Goal: Find specific page/section: Find specific page/section

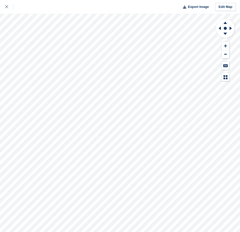
drag, startPoint x: 0, startPoint y: 0, endPoint x: 367, endPoint y: 145, distance: 395.0
click at [240, 145] on html "Export Image Edit Map" at bounding box center [120, 116] width 240 height 232
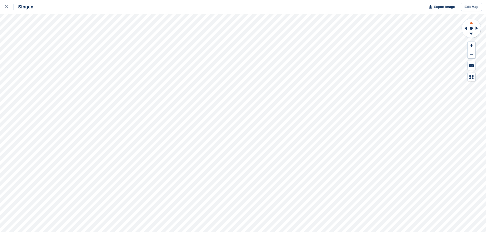
click at [240, 23] on icon at bounding box center [471, 23] width 4 height 2
click at [240, 28] on icon at bounding box center [477, 28] width 6 height 13
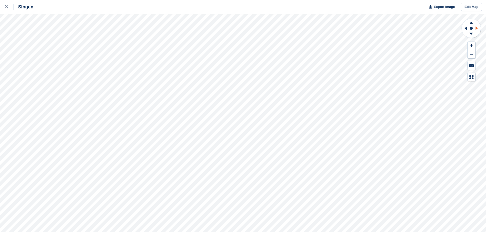
click at [240, 28] on icon at bounding box center [477, 28] width 6 height 13
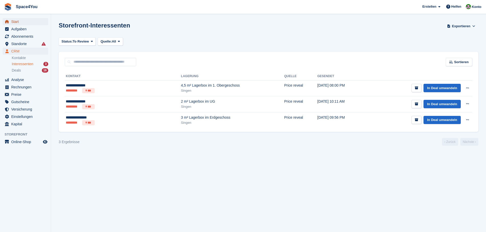
click at [22, 24] on span "Start" at bounding box center [26, 21] width 31 height 7
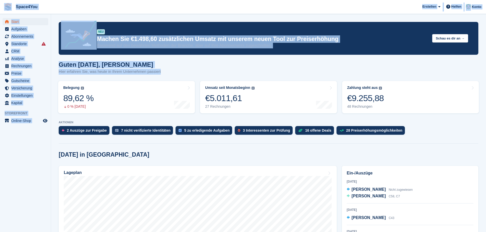
drag, startPoint x: 162, startPoint y: 45, endPoint x: 3, endPoint y: 4, distance: 164.6
click at [157, 72] on p "Hier erfahren Sie, was heute in Ihrem Unternehmen passiert" at bounding box center [110, 72] width 102 height 6
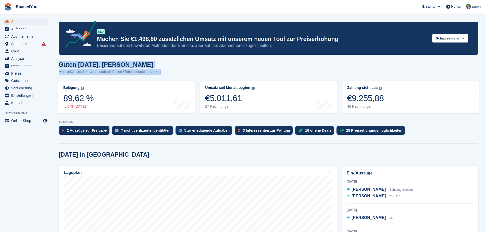
drag, startPoint x: 163, startPoint y: 73, endPoint x: 59, endPoint y: 64, distance: 103.6
click at [59, 64] on div "Guten Morgen, Luca-André Hier erfahren Sie, was heute in Ihrem Unternehmen pass…" at bounding box center [268, 71] width 419 height 20
click at [84, 66] on h1 "Guten Morgen, Luca-André" at bounding box center [110, 64] width 102 height 7
drag, startPoint x: 58, startPoint y: 65, endPoint x: 177, endPoint y: 72, distance: 120.1
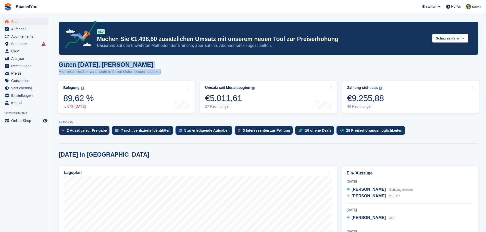
click at [177, 72] on div "Guten Morgen, Luca-André Hier erfahren Sie, was heute in Ihrem Unternehmen pass…" at bounding box center [268, 71] width 419 height 20
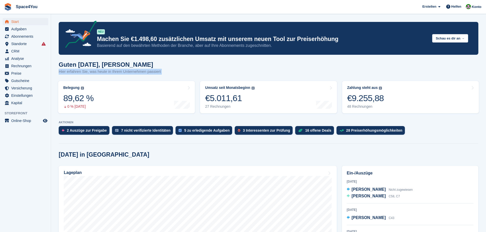
click at [177, 72] on div "Guten Morgen, Luca-André Hier erfahren Sie, was heute in Ihrem Unternehmen pass…" at bounding box center [268, 71] width 419 height 20
click at [170, 71] on div "Guten Morgen, Luca-André Hier erfahren Sie, was heute in Ihrem Unternehmen pass…" at bounding box center [268, 71] width 419 height 20
drag, startPoint x: 164, startPoint y: 71, endPoint x: 52, endPoint y: 63, distance: 112.4
click at [190, 66] on div "Guten Morgen, Luca-André Hier erfahren Sie, was heute in Ihrem Unternehmen pass…" at bounding box center [268, 71] width 419 height 20
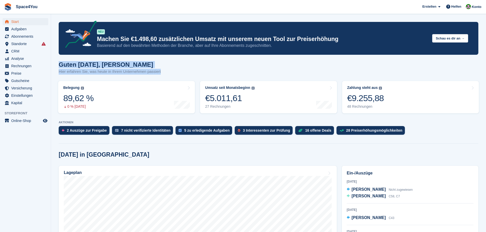
drag, startPoint x: 161, startPoint y: 71, endPoint x: 56, endPoint y: 60, distance: 105.8
drag, startPoint x: 56, startPoint y: 60, endPoint x: 165, endPoint y: 71, distance: 109.6
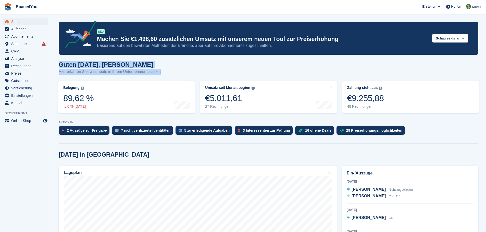
click at [165, 71] on div "Guten Morgen, Luca-André Hier erfahren Sie, was heute in Ihrem Unternehmen pass…" at bounding box center [268, 71] width 419 height 20
drag, startPoint x: 165, startPoint y: 71, endPoint x: 59, endPoint y: 63, distance: 106.3
click at [59, 63] on div "Guten Morgen, Luca-André Hier erfahren Sie, was heute in Ihrem Unternehmen pass…" at bounding box center [268, 71] width 419 height 20
click at [59, 63] on h1 "Guten Morgen, Luca-André" at bounding box center [110, 64] width 102 height 7
drag, startPoint x: 59, startPoint y: 63, endPoint x: 167, endPoint y: 71, distance: 108.4
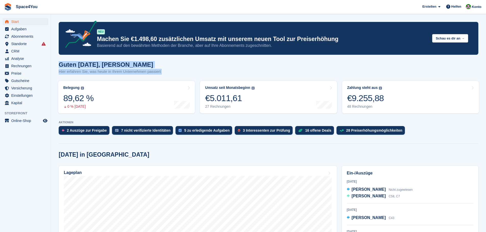
click at [167, 71] on div "Guten Morgen, Luca-André Hier erfahren Sie, was heute in Ihrem Unternehmen pass…" at bounding box center [268, 71] width 419 height 20
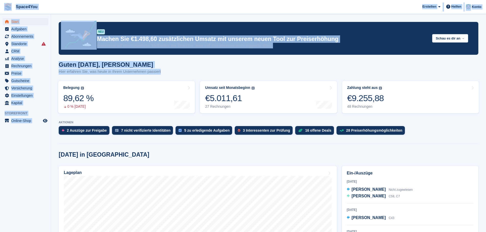
drag, startPoint x: 167, startPoint y: 71, endPoint x: 5, endPoint y: 5, distance: 175.1
click at [112, 6] on span "Space4You Erstellen Abonnement Rechnung Kontakt Deal Rabatt Seite Helfen Chat-S…" at bounding box center [243, 7] width 486 height 14
drag, startPoint x: 164, startPoint y: 70, endPoint x: 6, endPoint y: 6, distance: 169.9
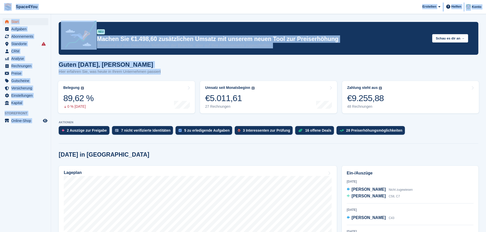
drag, startPoint x: 159, startPoint y: 73, endPoint x: 0, endPoint y: 3, distance: 173.9
click at [86, 8] on span "Space4You Erstellen Abonnement Rechnung Kontakt Deal Rabatt Seite Helfen Chat-S…" at bounding box center [243, 7] width 486 height 14
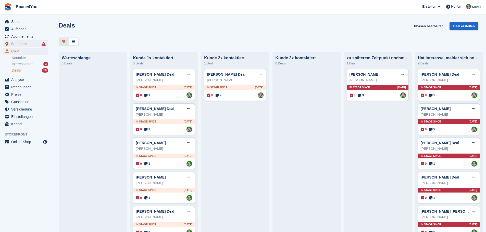
click at [21, 43] on span "Standorte" at bounding box center [26, 43] width 31 height 7
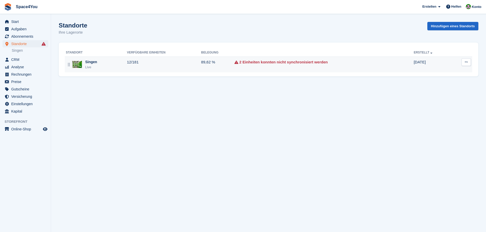
click at [99, 66] on div "Singen Live" at bounding box center [96, 64] width 61 height 10
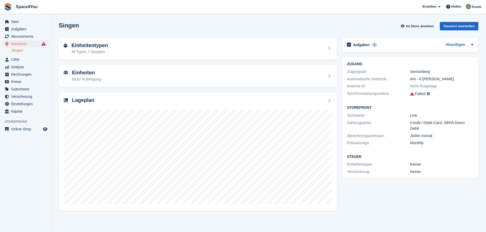
click at [88, 44] on h2 "Einheitentypen" at bounding box center [89, 46] width 36 height 6
